Goal: Task Accomplishment & Management: Complete application form

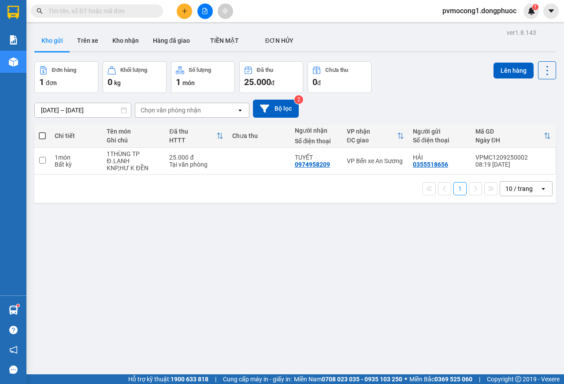
click at [43, 134] on span at bounding box center [42, 135] width 7 height 7
click at [42, 131] on input "checkbox" at bounding box center [42, 131] width 0 height 0
checkbox input "true"
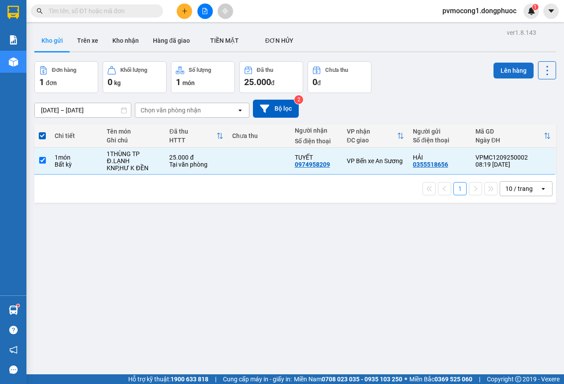
click at [496, 70] on button "Lên hàng" at bounding box center [514, 71] width 40 height 16
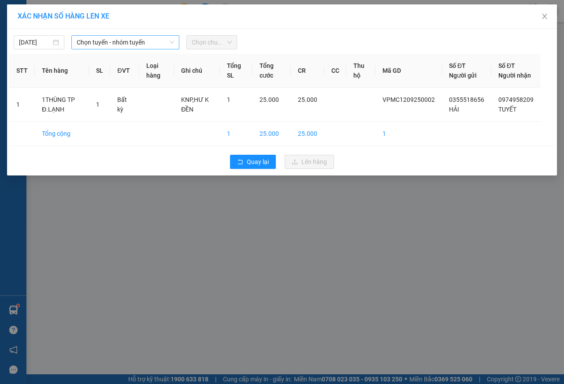
click at [120, 43] on span "Chọn tuyến - nhóm tuyến" at bounding box center [125, 42] width 97 height 13
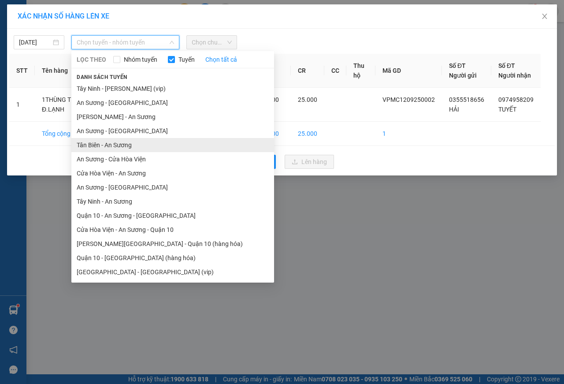
click at [99, 143] on li "Tân Biên - An Sương" at bounding box center [172, 145] width 203 height 14
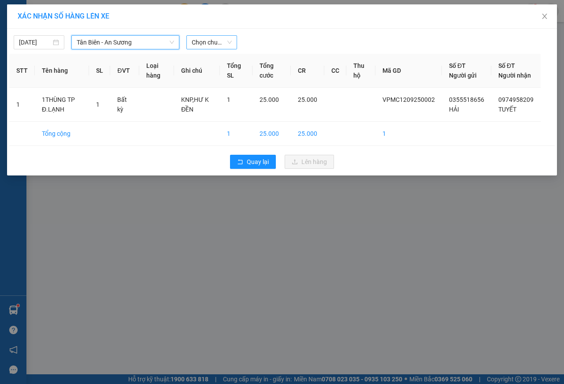
click at [208, 41] on span "Chọn chuyến" at bounding box center [212, 42] width 40 height 13
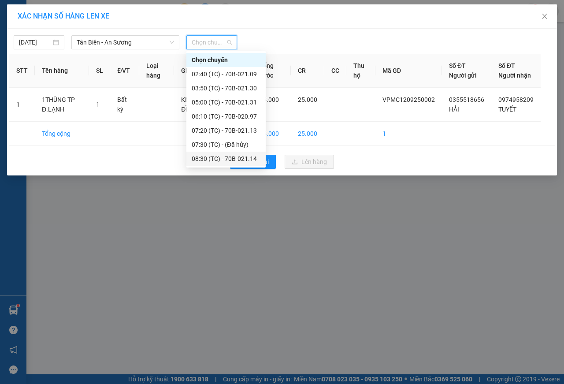
click at [235, 157] on div "08:30 (TC) - 70B-021.14" at bounding box center [226, 159] width 69 height 10
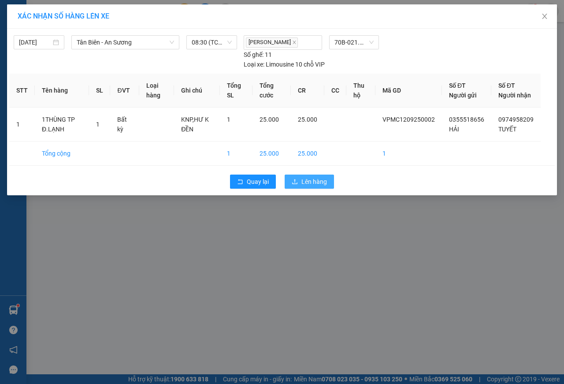
click at [297, 185] on icon "upload" at bounding box center [295, 182] width 6 height 6
click at [304, 186] on span "Lên hàng" at bounding box center [315, 182] width 26 height 10
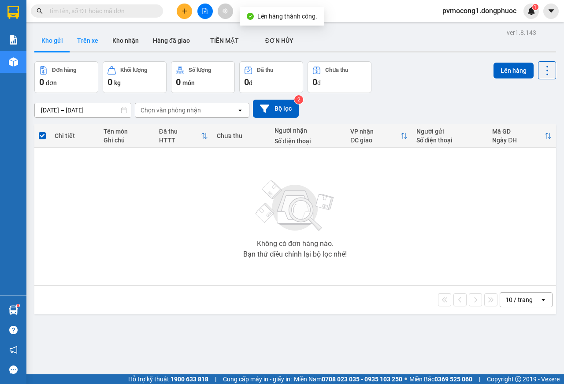
click at [93, 43] on button "Trên xe" at bounding box center [87, 40] width 35 height 21
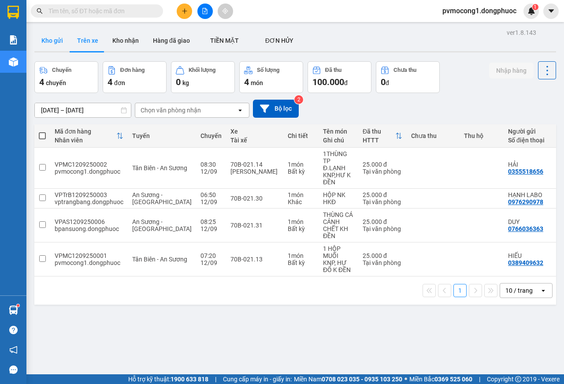
click at [46, 41] on button "Kho gửi" at bounding box center [52, 40] width 36 height 21
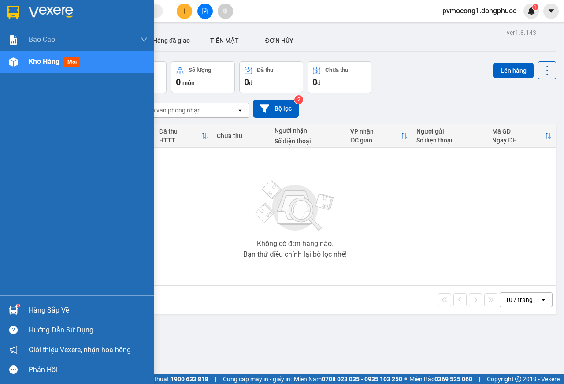
click at [18, 311] on img at bounding box center [13, 310] width 9 height 9
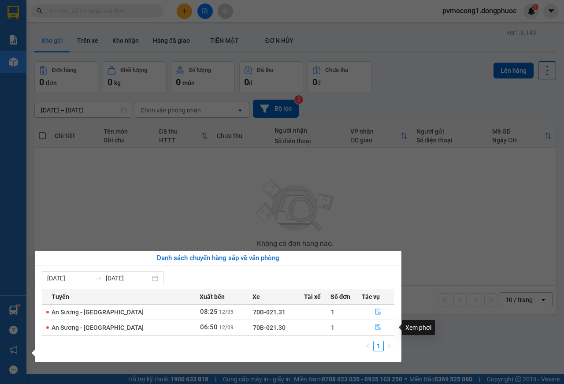
click at [375, 326] on icon "file-done" at bounding box center [378, 327] width 6 height 6
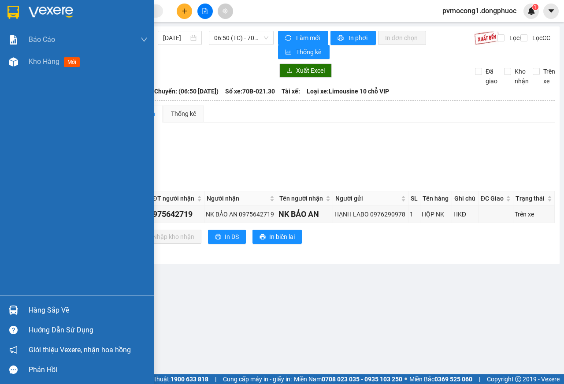
click at [13, 309] on img at bounding box center [13, 310] width 9 height 9
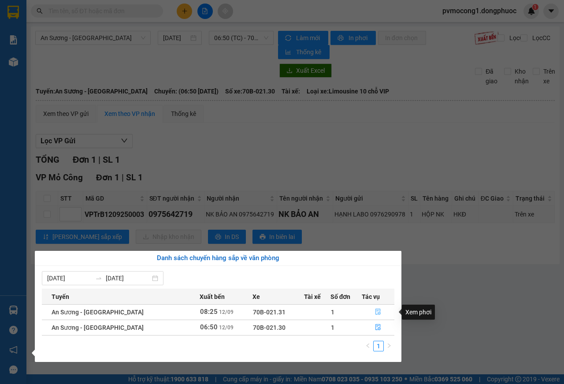
click at [375, 313] on icon "file-done" at bounding box center [378, 312] width 6 height 6
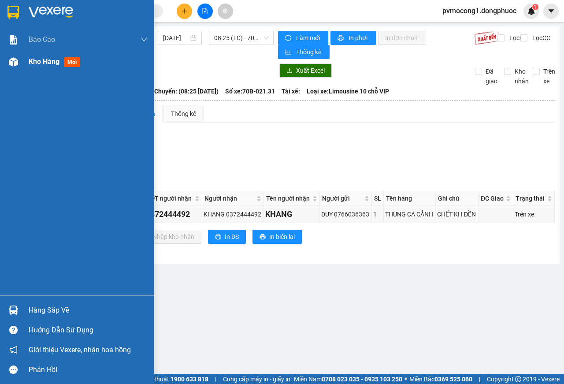
click at [32, 54] on div "Kho hàng mới" at bounding box center [88, 62] width 119 height 22
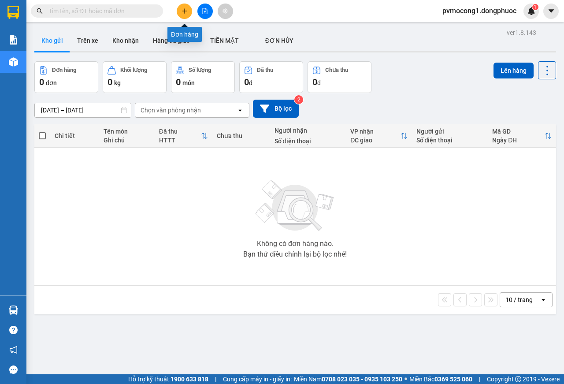
click at [187, 11] on icon "plus" at bounding box center [185, 11] width 6 height 6
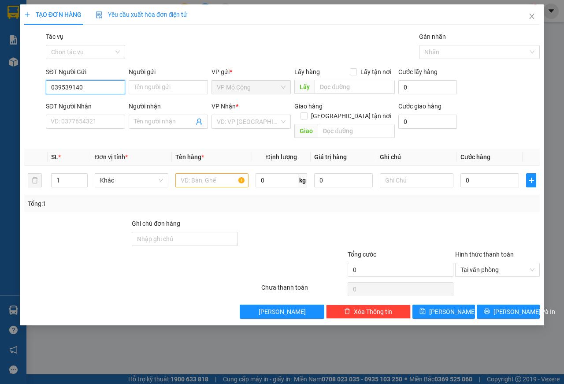
type input "0395391403"
click at [84, 107] on div "0395391403 - TUYỀN" at bounding box center [85, 105] width 69 height 10
type input "TUYỀN"
type input "0933498232"
type input "CHÚ 6"
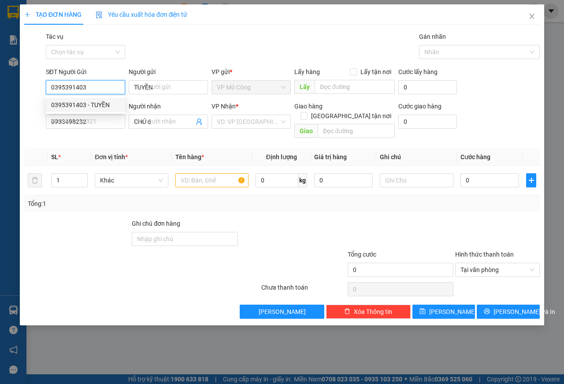
type input "50.000"
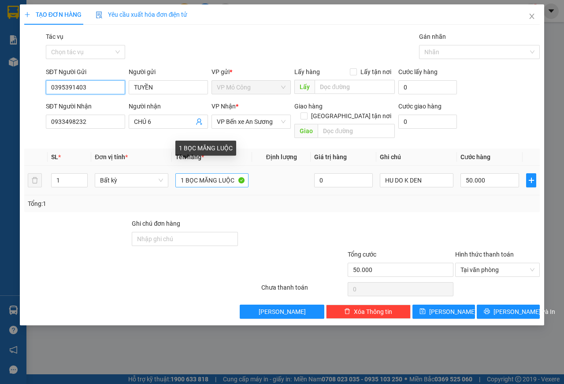
type input "0395391403"
drag, startPoint x: 198, startPoint y: 171, endPoint x: 236, endPoint y: 172, distance: 37.9
click at [236, 173] on input "1 BỌC MĂNG LUỘC" at bounding box center [212, 180] width 74 height 14
click at [197, 173] on input "1 BỌCTHUỐC" at bounding box center [212, 180] width 74 height 14
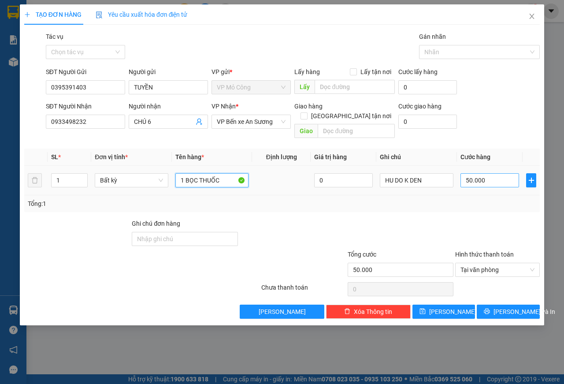
type input "1 BỌC THUỐC"
click at [494, 173] on input "50.000" at bounding box center [490, 180] width 59 height 14
type input "2"
type input "25"
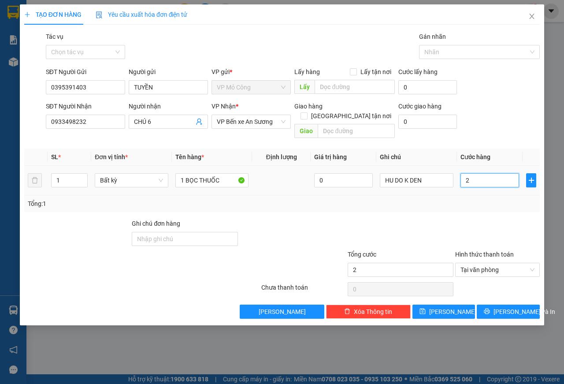
type input "25"
type input "250"
type input "2.500"
type input "25.000"
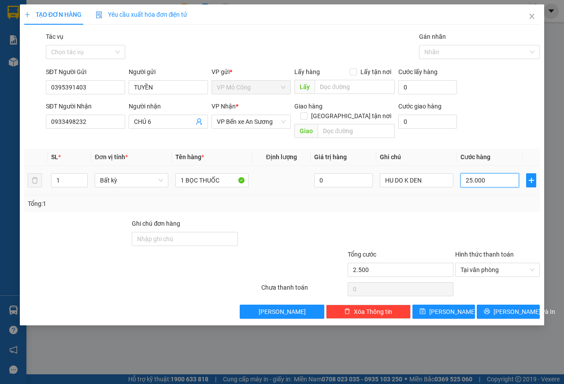
type input "25.000"
click at [509, 307] on span "[PERSON_NAME] và In" at bounding box center [525, 312] width 62 height 10
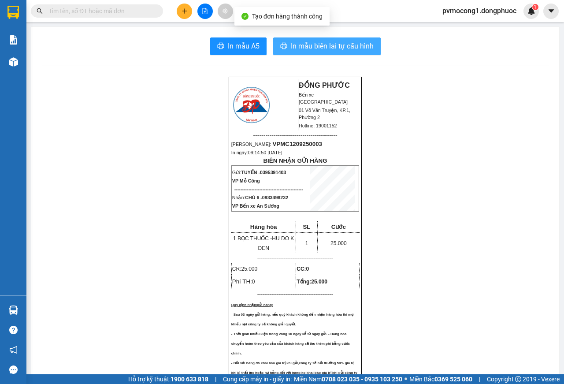
click at [324, 45] on span "In mẫu biên lai tự cấu hình" at bounding box center [332, 46] width 83 height 11
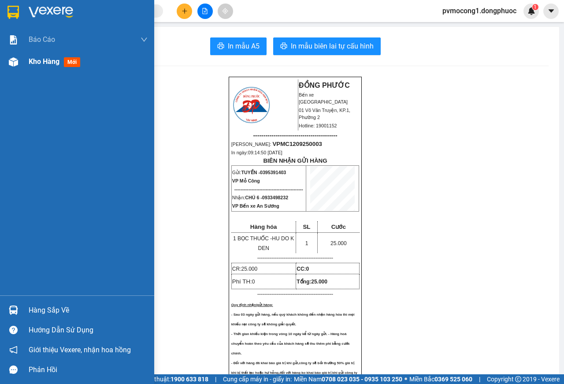
click at [45, 65] on span "Kho hàng" at bounding box center [44, 61] width 31 height 8
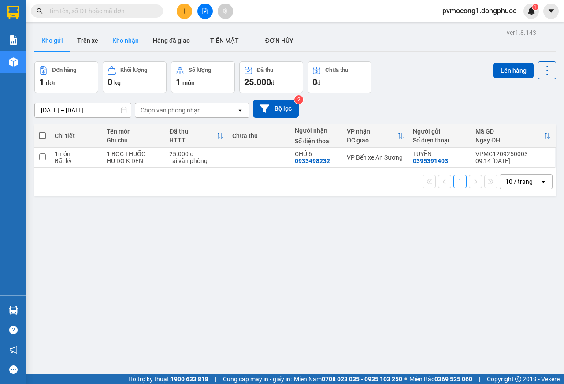
click at [121, 39] on button "Kho nhận" at bounding box center [125, 40] width 41 height 21
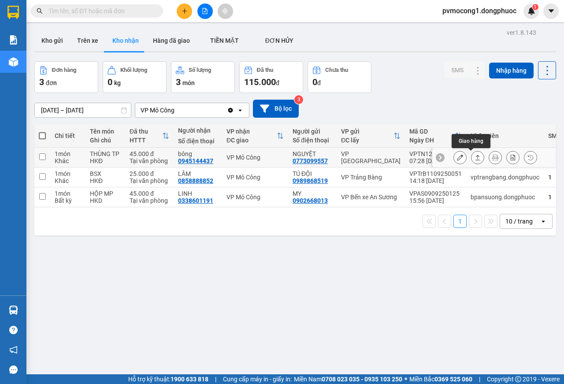
click at [476, 156] on icon at bounding box center [478, 157] width 5 height 5
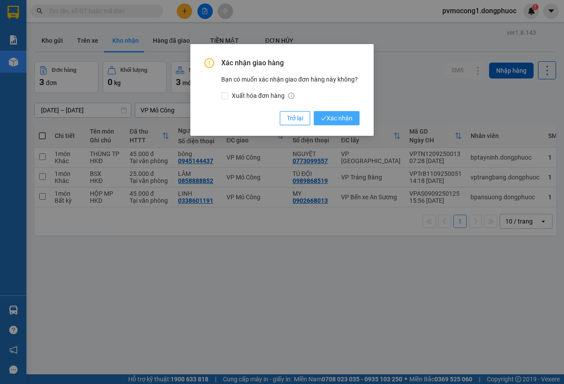
click at [340, 120] on span "Xác nhận" at bounding box center [337, 118] width 32 height 10
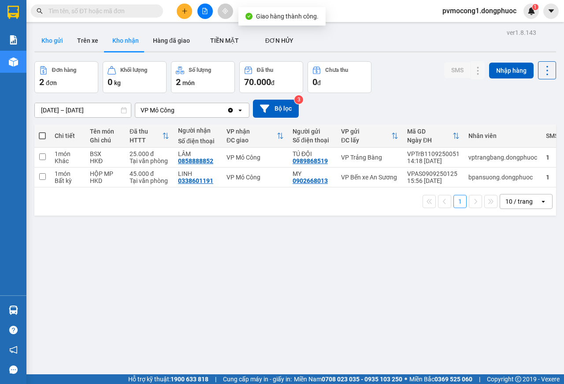
click at [50, 41] on button "Kho gửi" at bounding box center [52, 40] width 36 height 21
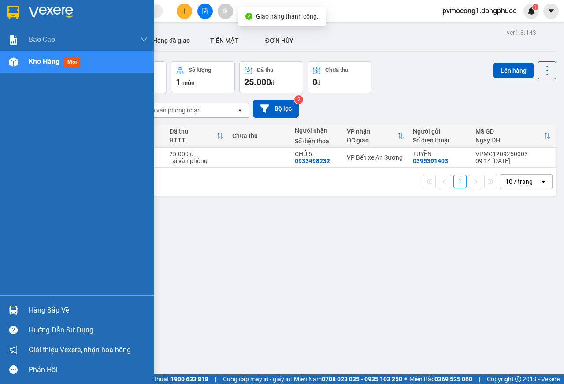
click at [35, 309] on div "Hàng sắp về" at bounding box center [88, 310] width 119 height 13
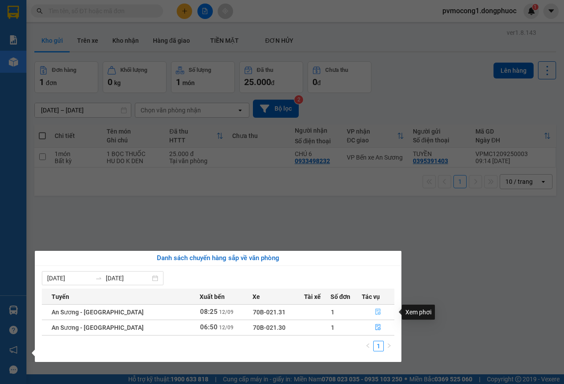
click at [375, 311] on icon "file-done" at bounding box center [378, 312] width 6 height 6
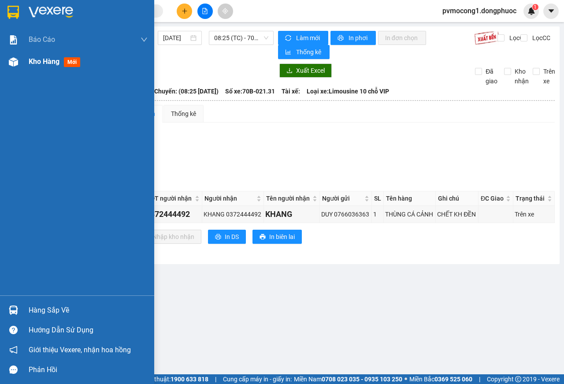
click at [15, 64] on img at bounding box center [13, 61] width 9 height 9
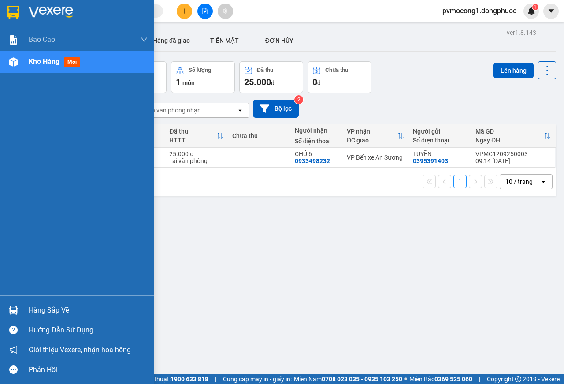
click at [21, 305] on div at bounding box center [13, 309] width 15 height 15
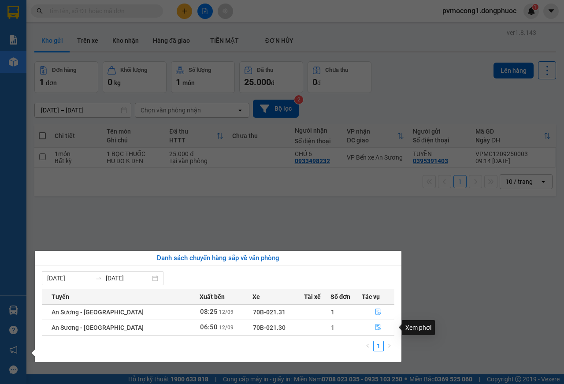
click at [376, 327] on icon "file-done" at bounding box center [378, 327] width 5 height 6
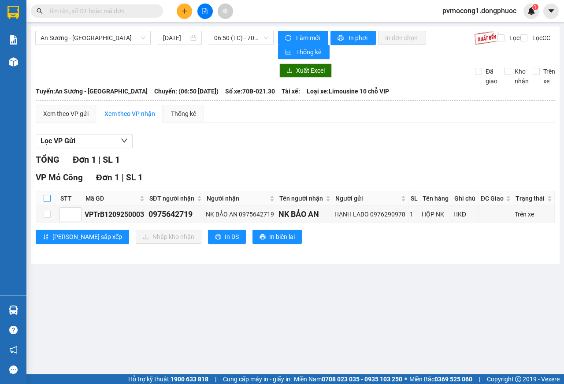
click at [46, 201] on input "checkbox" at bounding box center [47, 198] width 7 height 7
checkbox input "true"
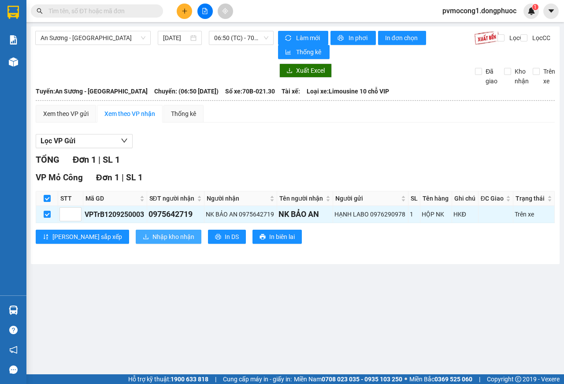
click at [153, 235] on span "Nhập kho nhận" at bounding box center [174, 237] width 42 height 10
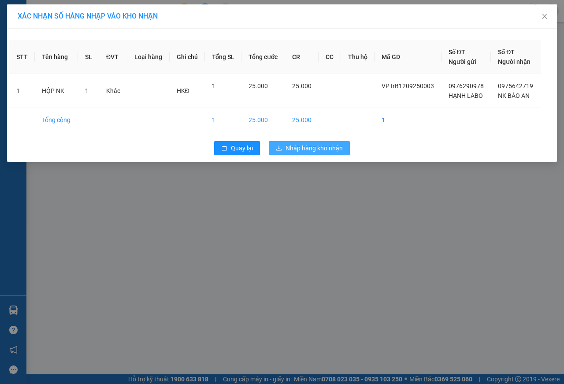
click at [310, 146] on span "Nhập hàng kho nhận" at bounding box center [314, 148] width 57 height 10
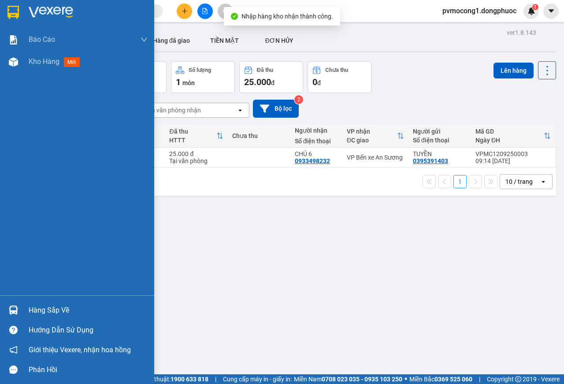
click at [26, 307] on div "Hàng sắp về" at bounding box center [77, 310] width 154 height 20
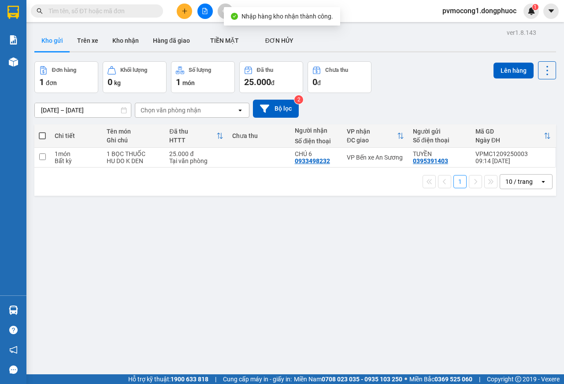
click at [311, 230] on section "Kết quả tìm kiếm ( 0 ) Bộ lọc No Data pvmocong1.dongphuoc 1 Báo cáo Mẫu 1: Báo …" at bounding box center [282, 192] width 564 height 384
click at [121, 42] on button "Kho nhận" at bounding box center [125, 40] width 41 height 21
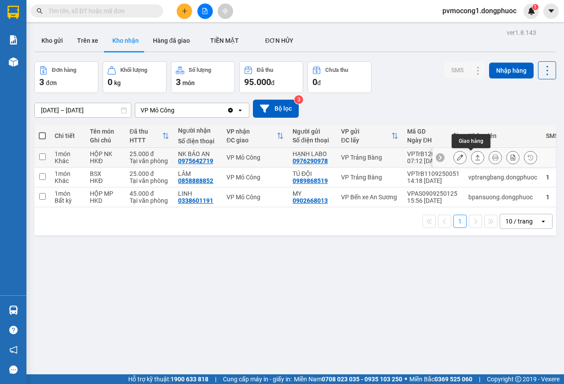
drag, startPoint x: 468, startPoint y: 156, endPoint x: 463, endPoint y: 158, distance: 5.0
click at [472, 158] on button at bounding box center [478, 157] width 12 height 15
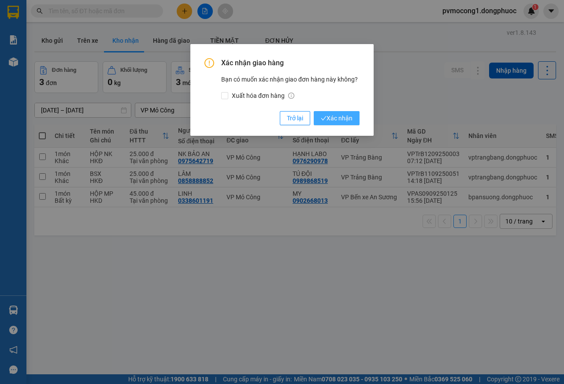
click at [350, 117] on span "Xác nhận" at bounding box center [337, 118] width 32 height 10
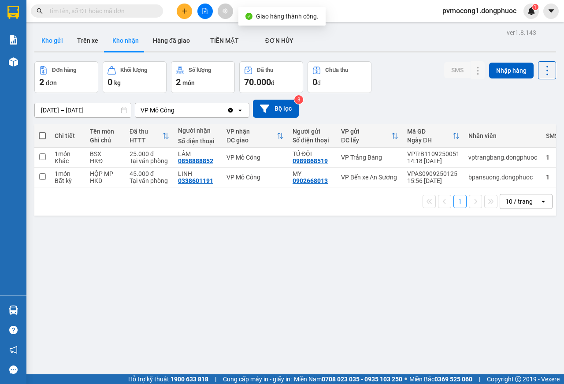
click at [56, 37] on button "Kho gửi" at bounding box center [52, 40] width 36 height 21
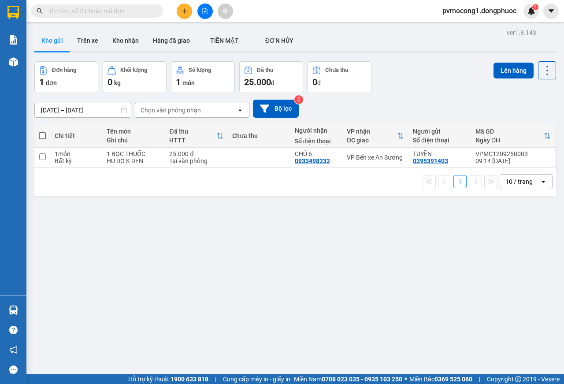
click at [42, 135] on span at bounding box center [42, 135] width 7 height 7
click at [42, 131] on input "checkbox" at bounding box center [42, 131] width 0 height 0
checkbox input "true"
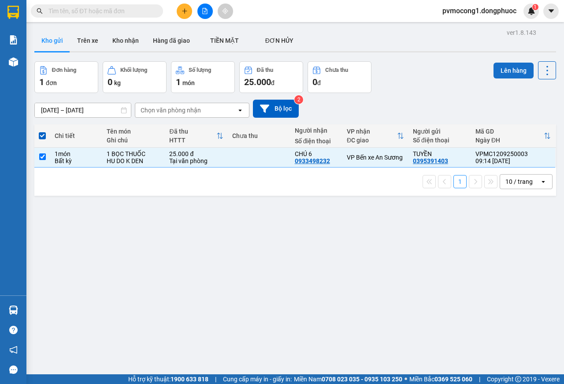
click at [503, 68] on button "Lên hàng" at bounding box center [514, 71] width 40 height 16
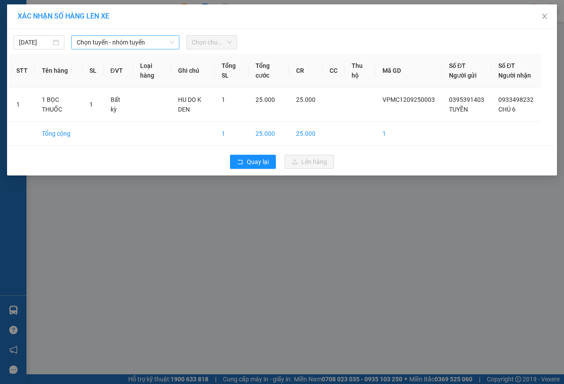
click at [108, 37] on span "Chọn tuyến - nhóm tuyến" at bounding box center [125, 42] width 97 height 13
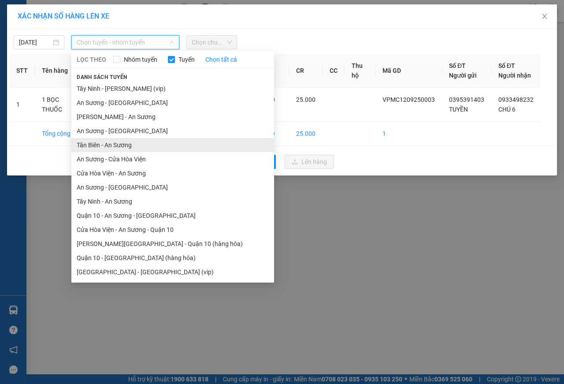
click at [112, 142] on li "Tân Biên - An Sương" at bounding box center [172, 145] width 203 height 14
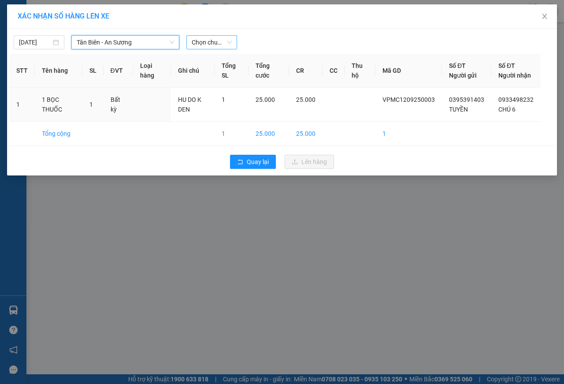
click at [199, 43] on span "Chọn chuyến" at bounding box center [212, 42] width 40 height 13
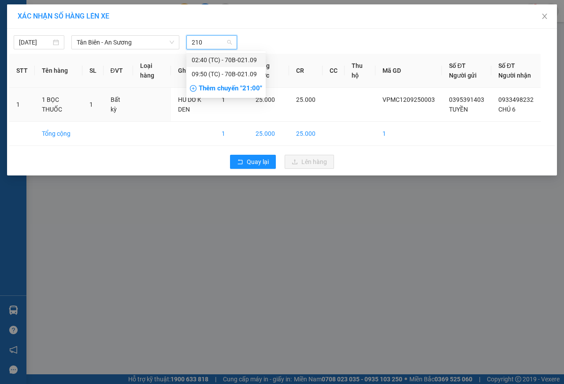
type input "2109"
click at [223, 78] on div "09:50 (TC) - 70B-021.09" at bounding box center [226, 74] width 69 height 10
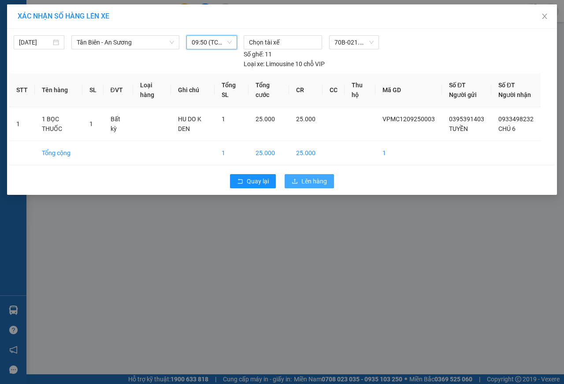
click at [305, 186] on span "Lên hàng" at bounding box center [315, 181] width 26 height 10
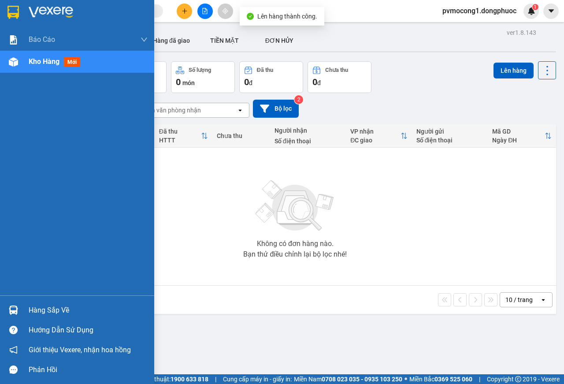
click at [22, 308] on div "Hàng sắp về" at bounding box center [77, 310] width 154 height 20
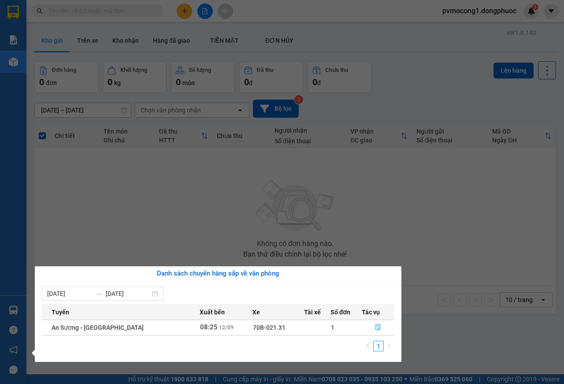
click at [115, 228] on section "Kết quả tìm kiếm ( 0 ) Bộ lọc No Data pvmocong1.dongphuoc 1 Báo cáo Mẫu 1: Báo …" at bounding box center [282, 192] width 564 height 384
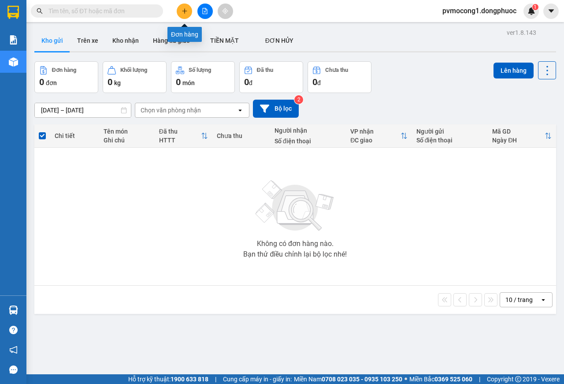
click at [183, 12] on icon "plus" at bounding box center [185, 11] width 6 height 6
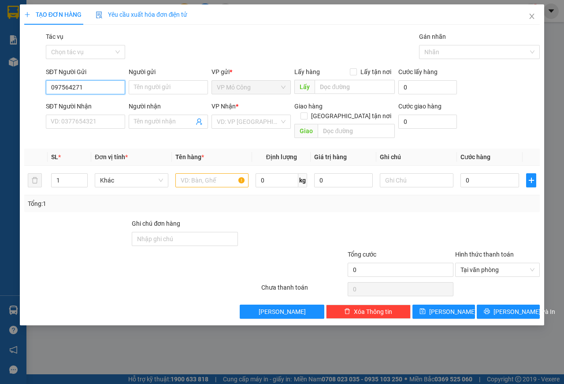
type input "0975642719"
click at [97, 101] on div "0975642719 - NK BẢO AN" at bounding box center [86, 105] width 71 height 10
type input "NK BẢO AN"
type input "0976290978"
type input "HẠNH LABO"
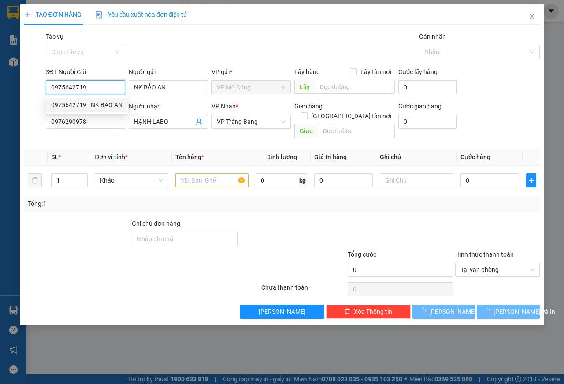
type input "25.000"
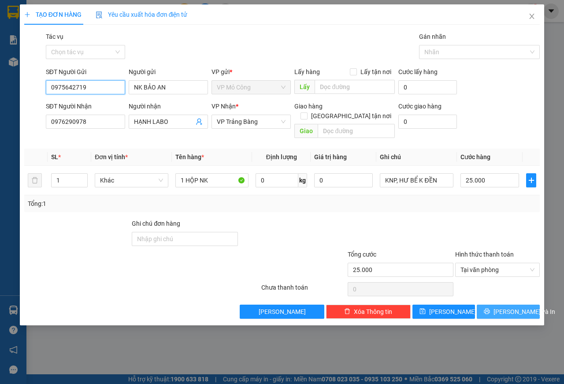
type input "0975642719"
click at [490, 308] on icon "printer" at bounding box center [487, 311] width 6 height 6
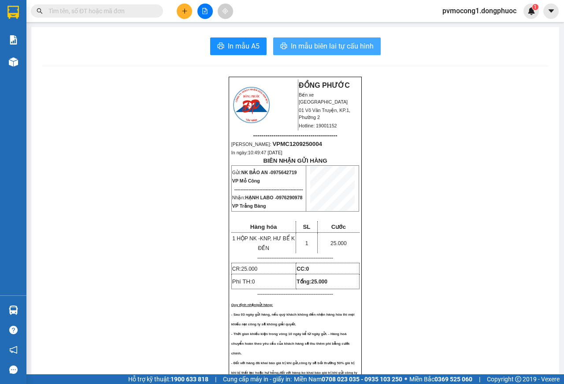
click at [306, 51] on span "In mẫu biên lai tự cấu hình" at bounding box center [332, 46] width 83 height 11
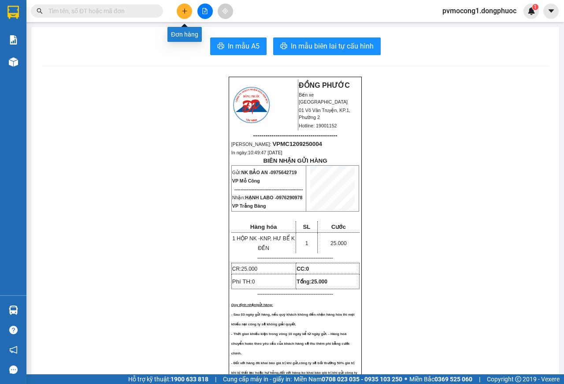
click at [188, 11] on button at bounding box center [184, 11] width 15 height 15
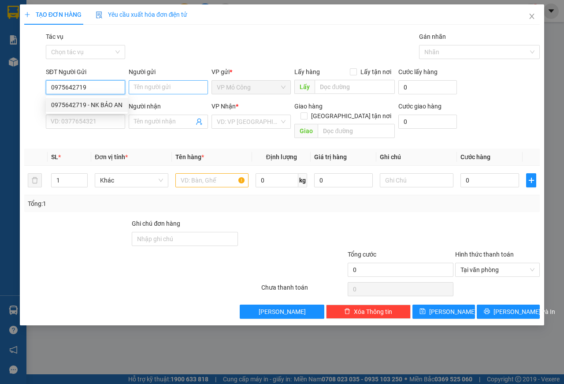
type input "0975642719"
click at [145, 89] on input "Người gửi" at bounding box center [168, 87] width 79 height 14
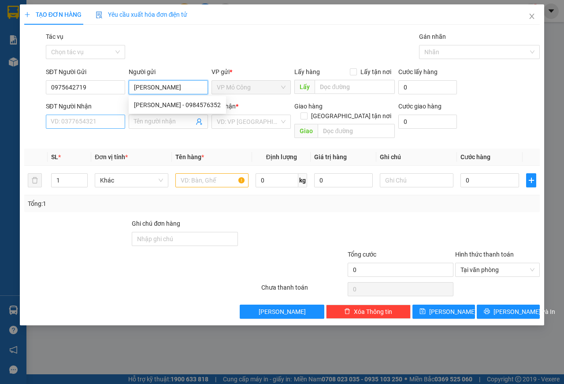
type input "[PERSON_NAME]"
click at [77, 121] on input "SĐT Người Nhận" at bounding box center [85, 122] width 79 height 14
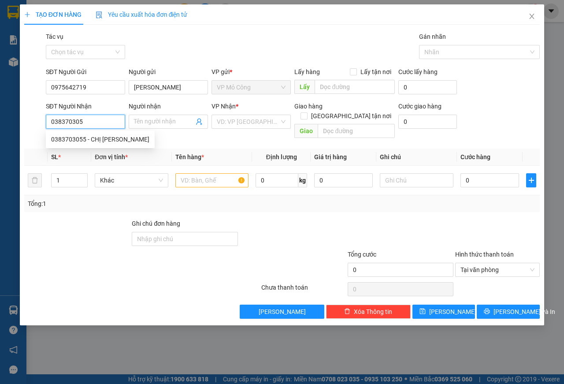
type input "0383703055"
click at [86, 140] on div "0383703055 - CHỊ [PERSON_NAME]" at bounding box center [100, 139] width 98 height 10
type input "CHỊ [PERSON_NAME]"
type input "20.000"
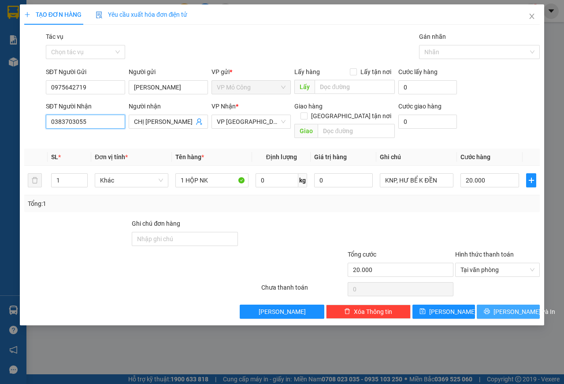
type input "0383703055"
click at [490, 308] on icon "printer" at bounding box center [487, 311] width 6 height 6
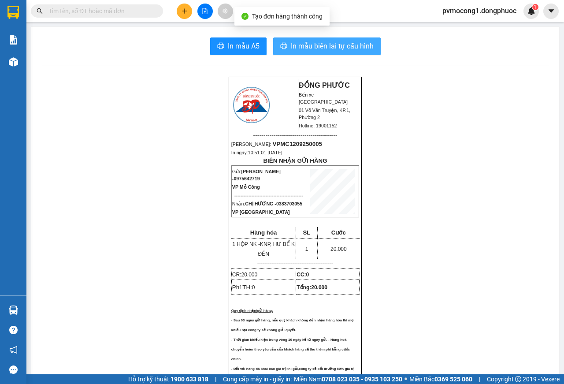
click at [355, 47] on span "In mẫu biên lai tự cấu hình" at bounding box center [332, 46] width 83 height 11
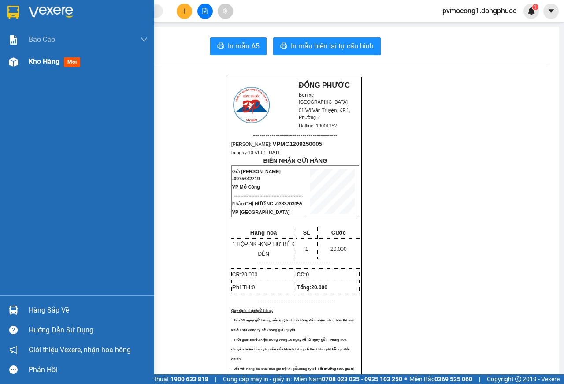
click at [11, 60] on img at bounding box center [13, 61] width 9 height 9
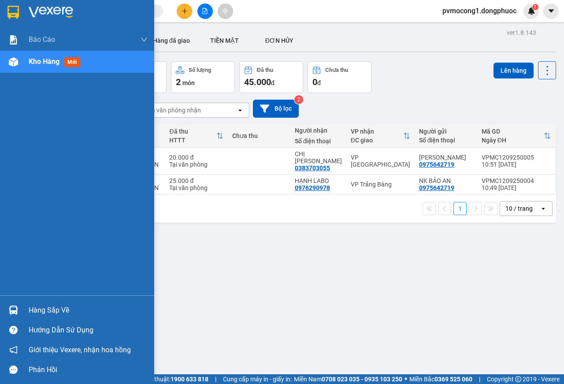
click at [22, 304] on div "Hàng sắp về" at bounding box center [77, 310] width 154 height 20
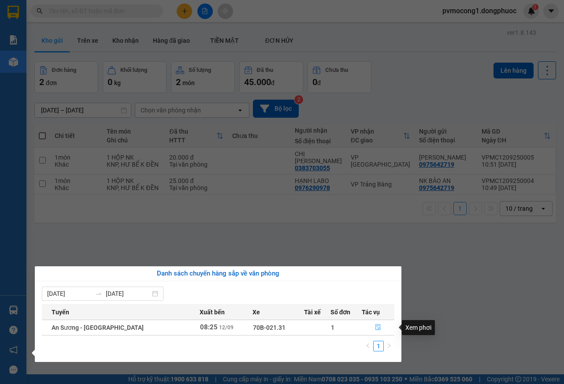
click at [376, 326] on icon "file-done" at bounding box center [378, 327] width 5 height 6
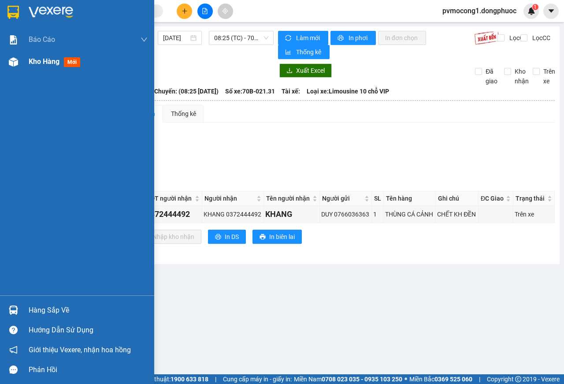
click at [15, 63] on img at bounding box center [13, 61] width 9 height 9
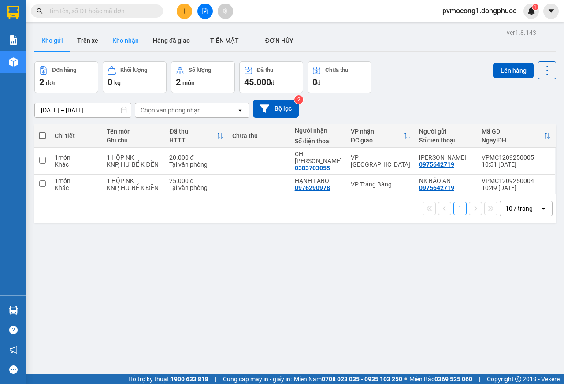
click at [119, 41] on button "Kho nhận" at bounding box center [125, 40] width 41 height 21
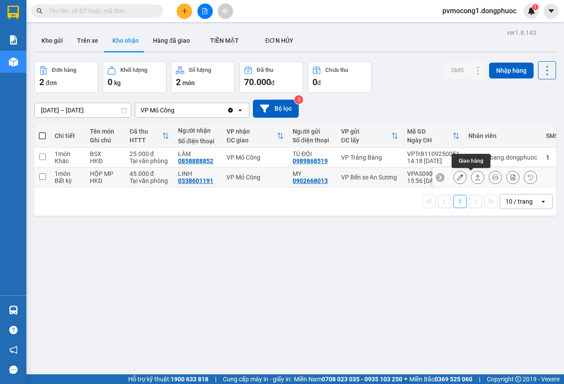
click at [476, 178] on icon at bounding box center [478, 177] width 5 height 5
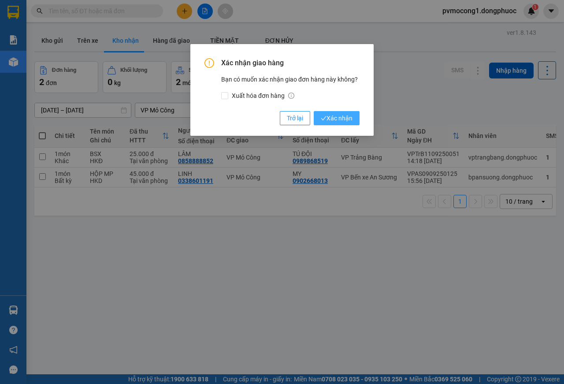
click at [336, 119] on span "Xác nhận" at bounding box center [337, 118] width 32 height 10
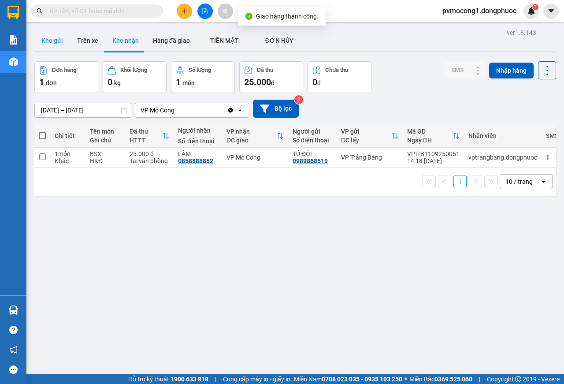
click at [54, 39] on button "Kho gửi" at bounding box center [52, 40] width 36 height 21
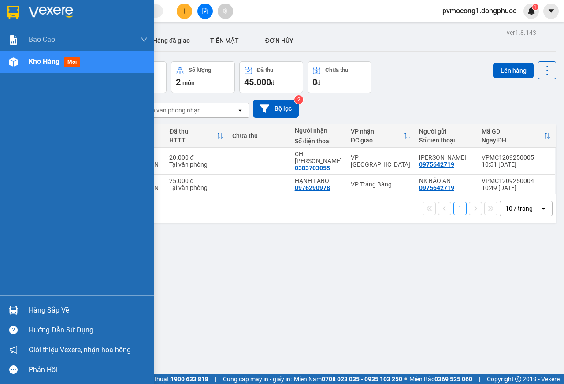
click at [23, 308] on div "Hàng sắp về" at bounding box center [77, 310] width 154 height 20
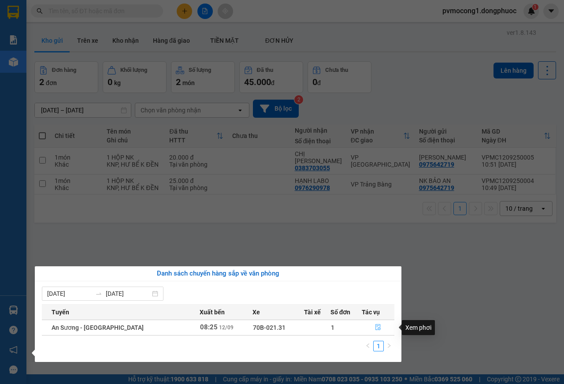
click at [376, 328] on icon "file-done" at bounding box center [378, 327] width 5 height 6
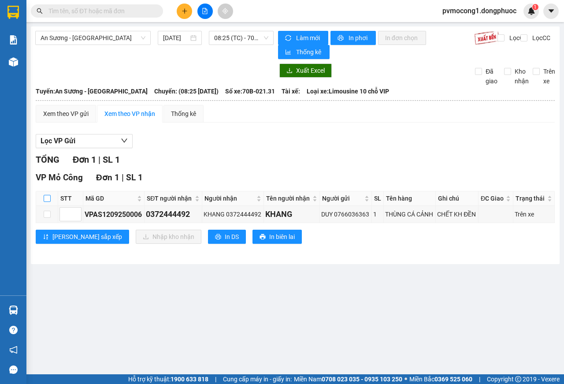
click at [47, 198] on input "checkbox" at bounding box center [47, 198] width 7 height 7
checkbox input "true"
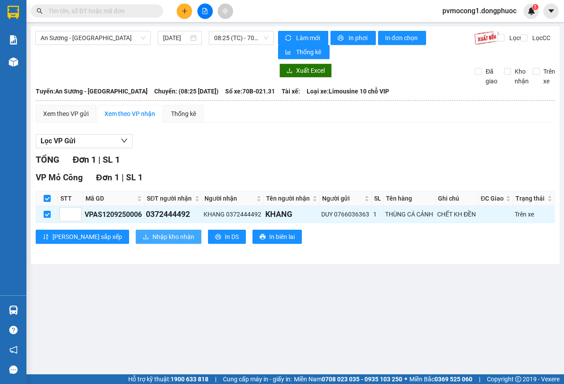
click at [153, 238] on span "Nhập kho nhận" at bounding box center [174, 237] width 42 height 10
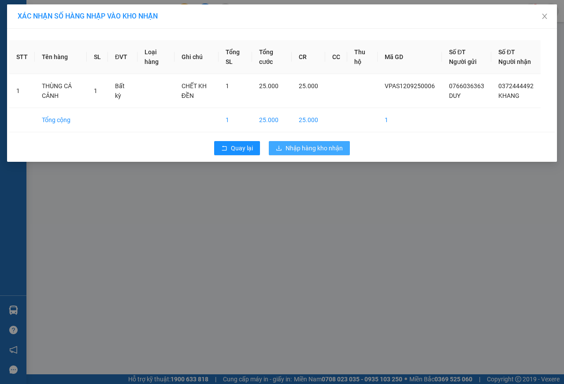
click at [306, 153] on span "Nhập hàng kho nhận" at bounding box center [314, 148] width 57 height 10
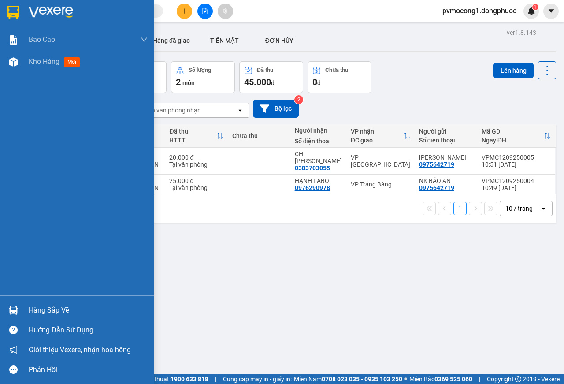
click at [15, 309] on img at bounding box center [13, 310] width 9 height 9
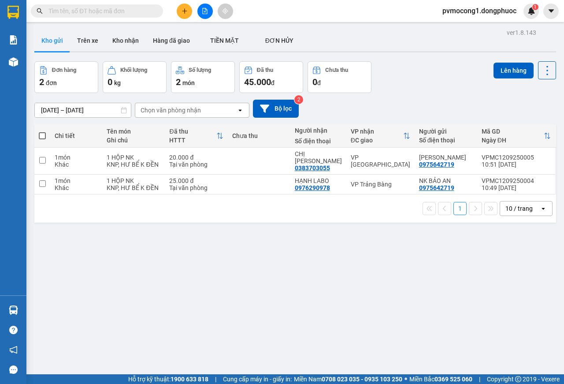
click at [433, 278] on section "Kết quả tìm kiếm ( 0 ) Bộ lọc No Data pvmocong1.dongphuoc 1 Báo cáo Mẫu 1: Báo …" at bounding box center [282, 192] width 564 height 384
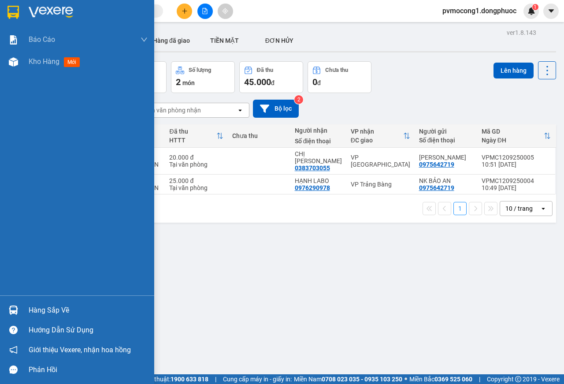
click at [39, 306] on div "Hàng sắp về" at bounding box center [88, 310] width 119 height 13
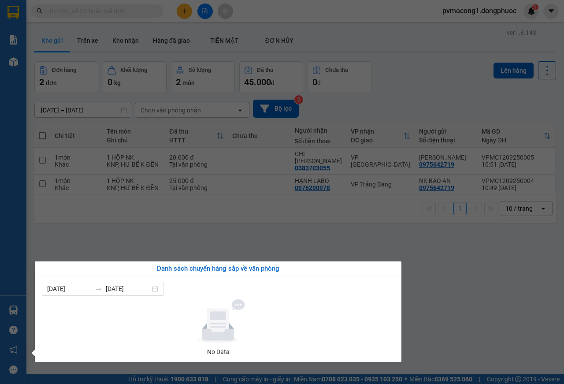
click at [138, 239] on section "Kết quả tìm kiếm ( 0 ) Bộ lọc No Data pvmocong1.dongphuoc 1 Báo cáo Mẫu 1: Báo …" at bounding box center [282, 192] width 564 height 384
